Goal: Transaction & Acquisition: Purchase product/service

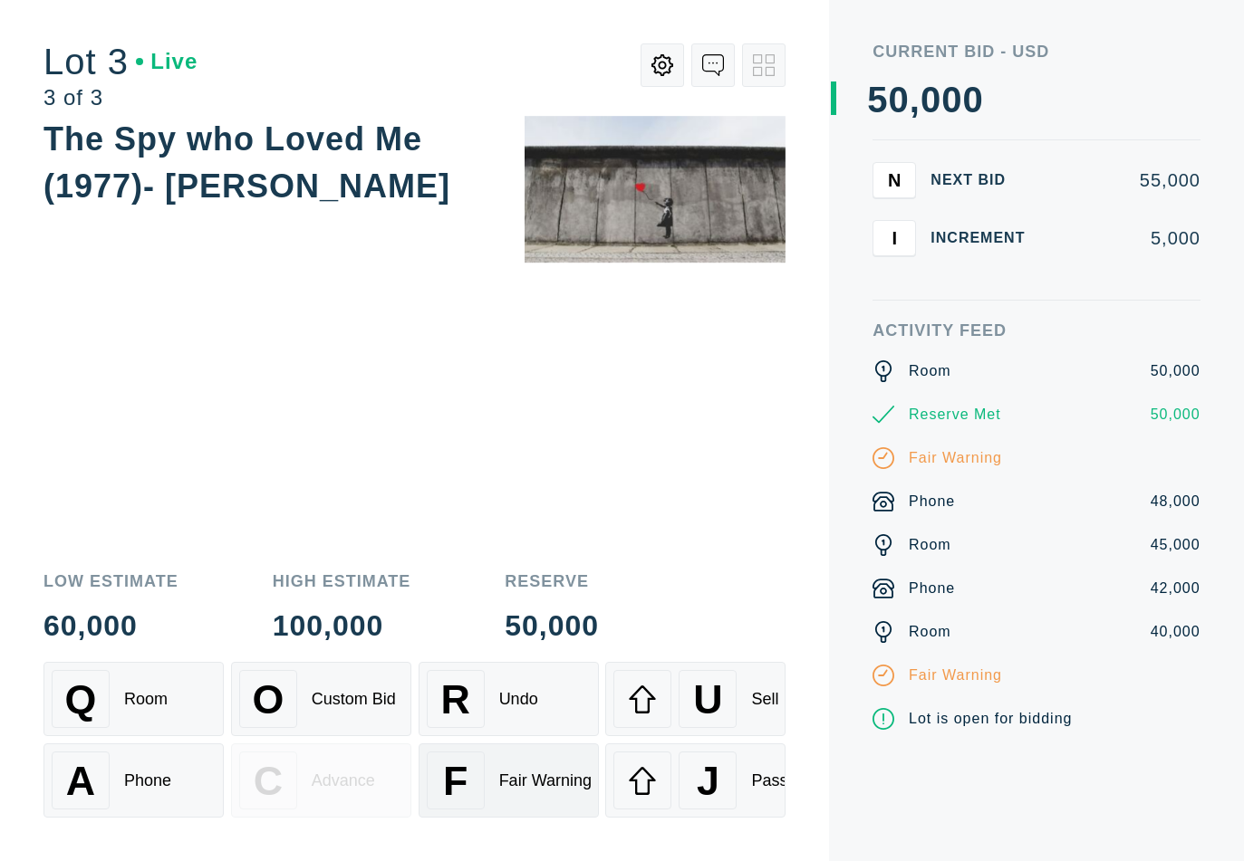
click at [540, 790] on div "Fair Warning" at bounding box center [545, 781] width 92 height 19
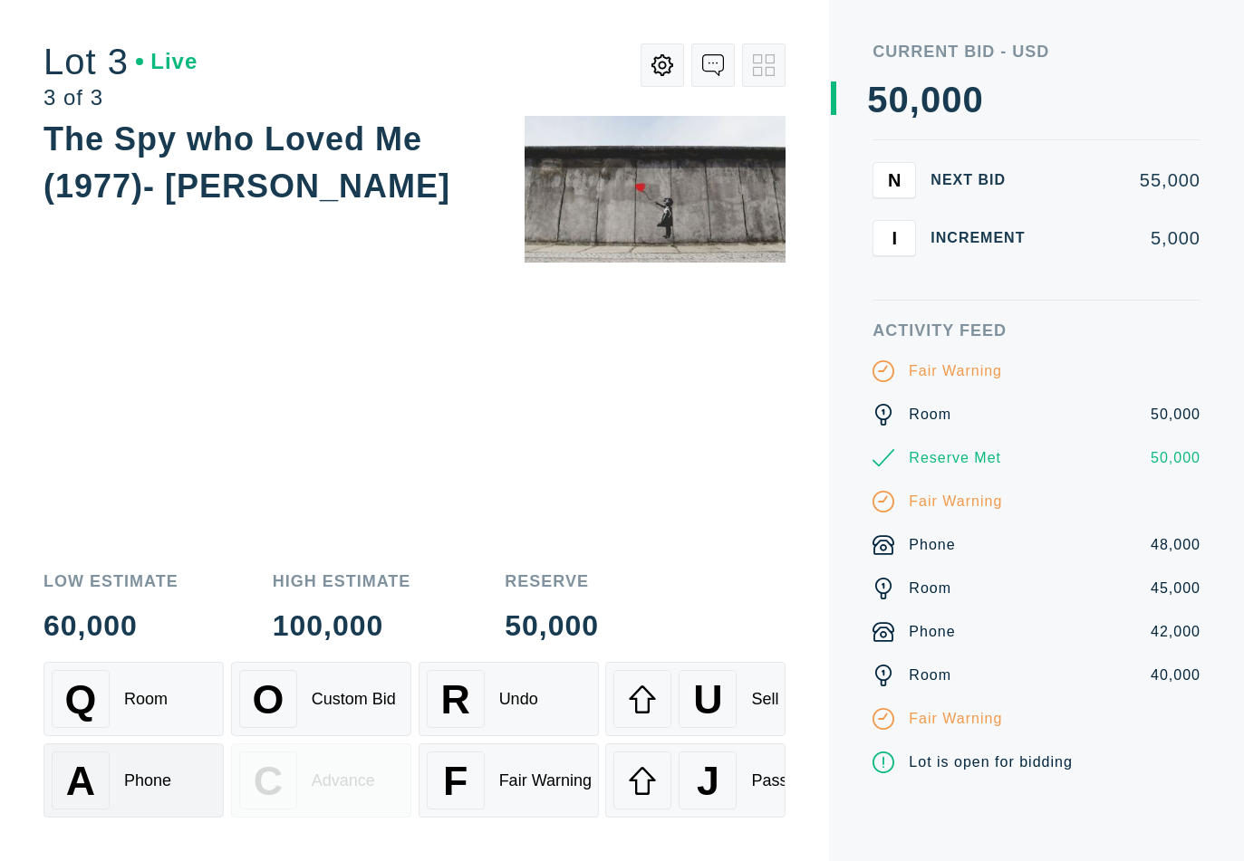
click at [113, 784] on div "A Phone" at bounding box center [134, 781] width 164 height 58
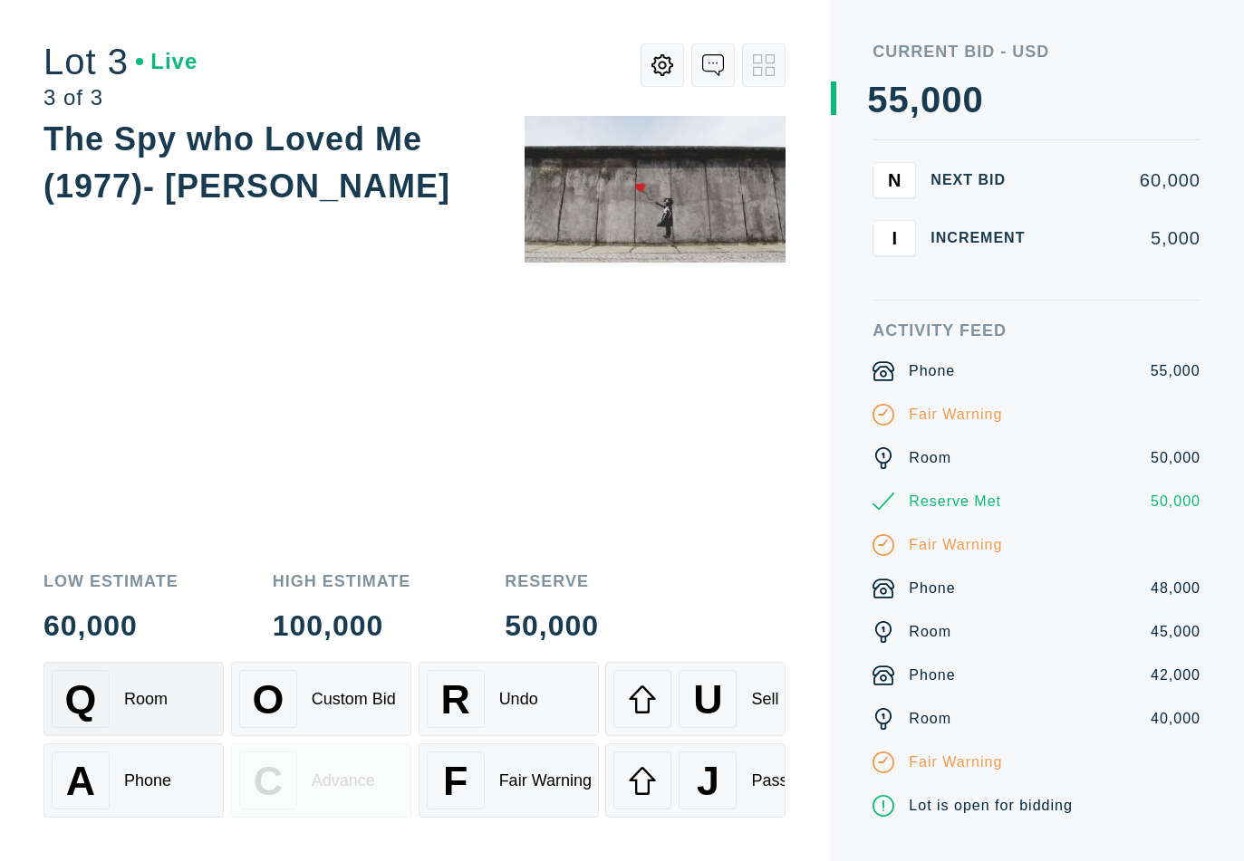
click at [146, 706] on div "Room" at bounding box center [145, 699] width 43 height 19
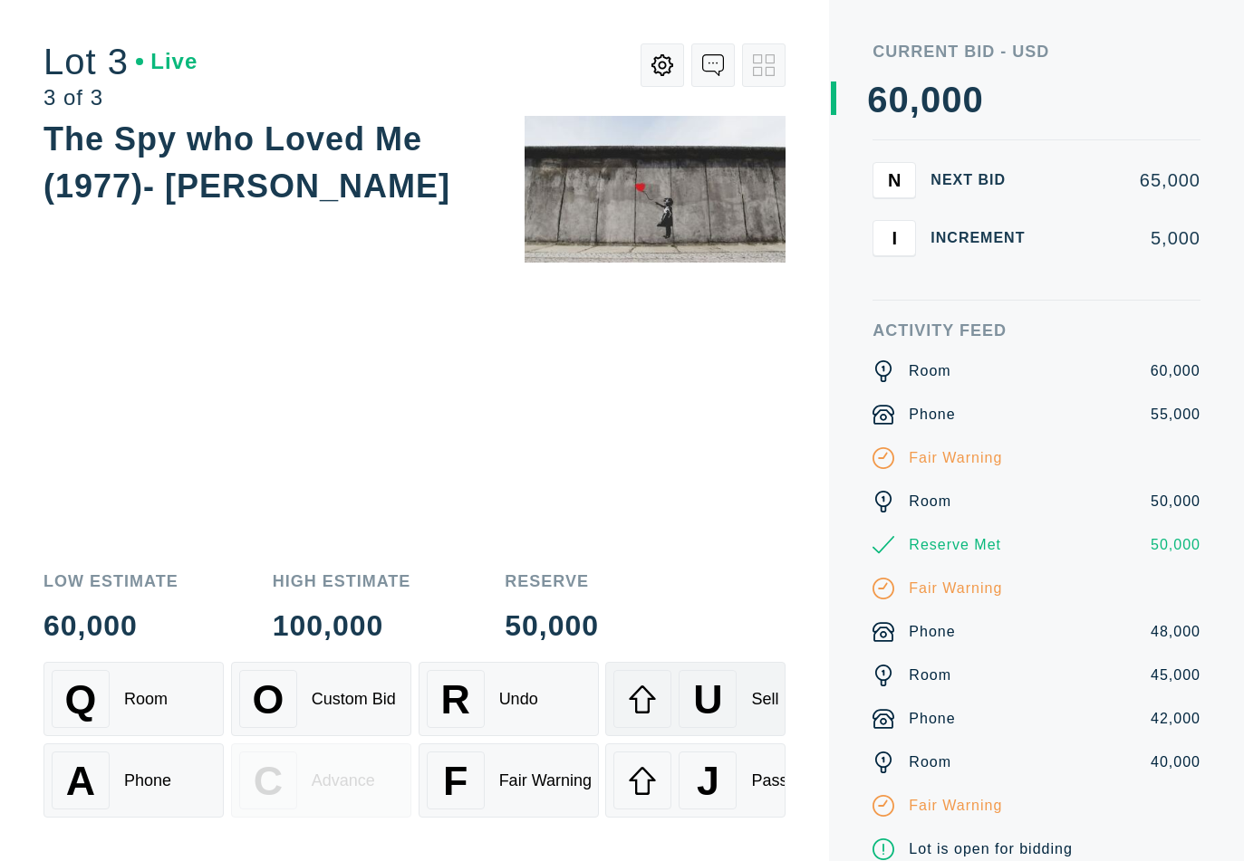
click at [749, 717] on div "U Sell" at bounding box center [695, 699] width 164 height 58
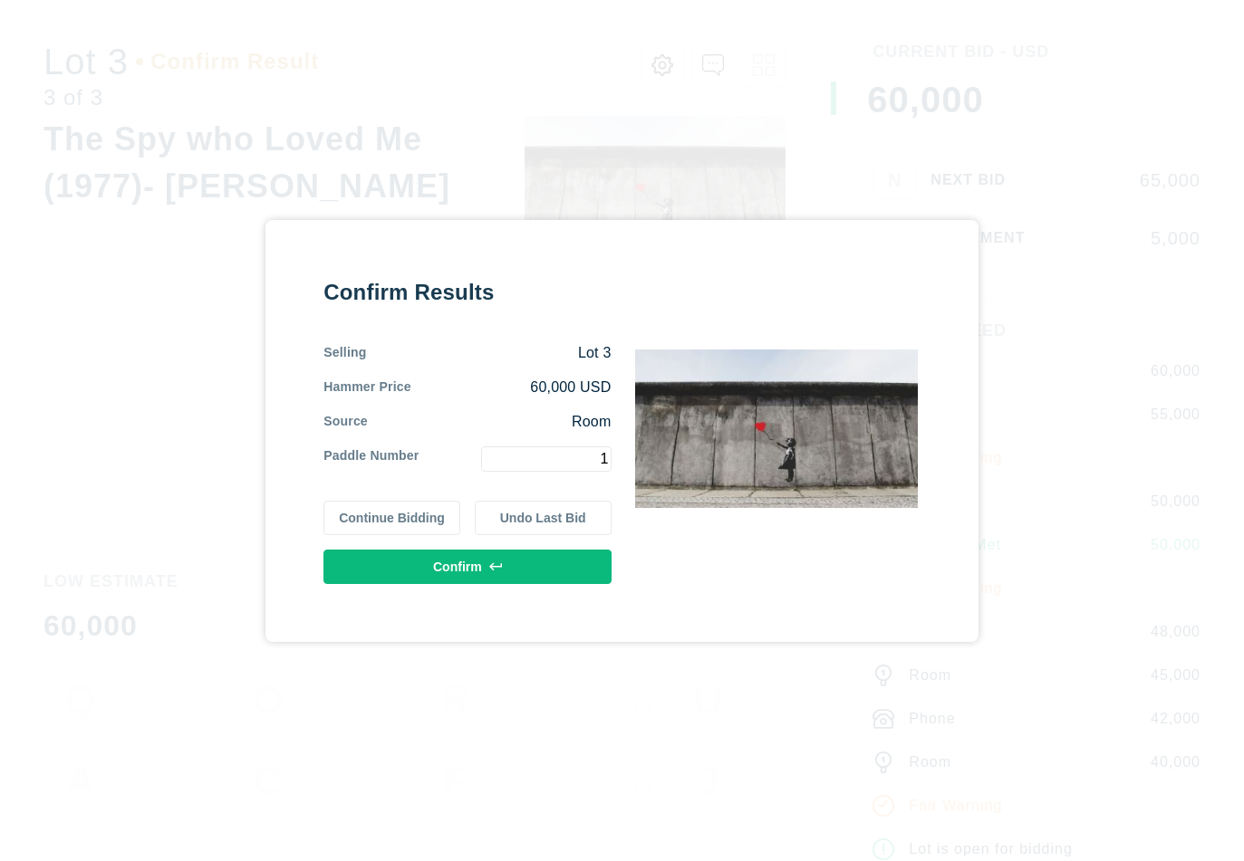
type input "1"
click at [579, 574] on button "Confirm" at bounding box center [466, 567] width 287 height 34
